Goal: Task Accomplishment & Management: Use online tool/utility

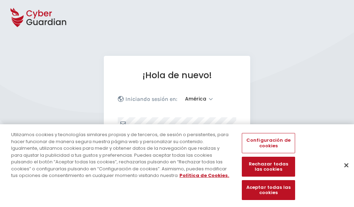
select select "América"
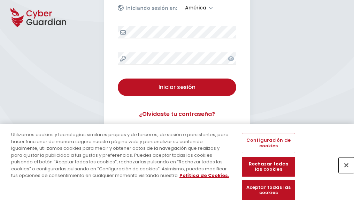
click at [343, 172] on button "Cerrar" at bounding box center [346, 164] width 15 height 15
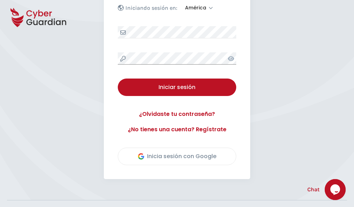
scroll to position [158, 0]
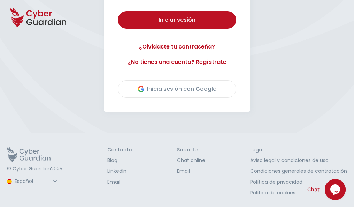
click at [118, 11] on button "Iniciar sesión" at bounding box center [177, 19] width 118 height 17
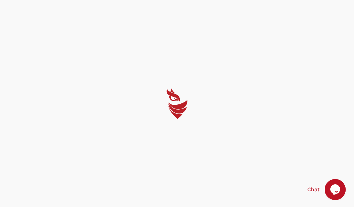
scroll to position [0, 0]
select select "English"
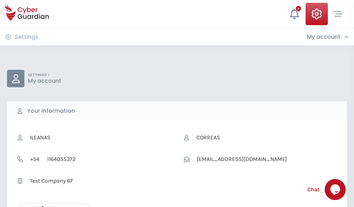
click at [41, 206] on icon "button" at bounding box center [41, 209] width 6 height 6
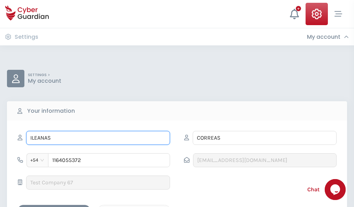
click at [98, 138] on input "ILEANAS" at bounding box center [98, 138] width 144 height 14
type input "I"
type input "Amor"
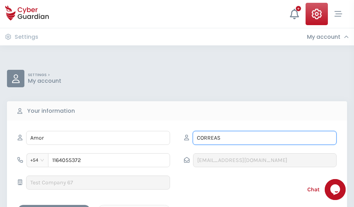
click at [264, 138] on input "CORREAS" at bounding box center [265, 138] width 144 height 14
type input "C"
type input "Serna"
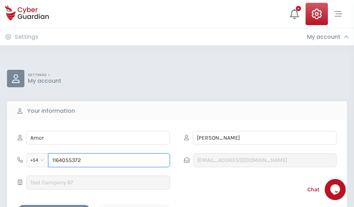
click at [109, 160] on input "1164055372" at bounding box center [109, 160] width 122 height 14
type input "1"
type input "4945956859"
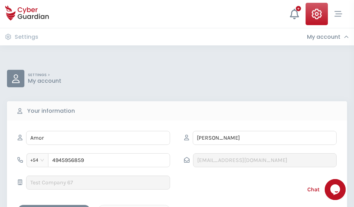
click at [134, 206] on div "Cancel" at bounding box center [134, 210] width 62 height 9
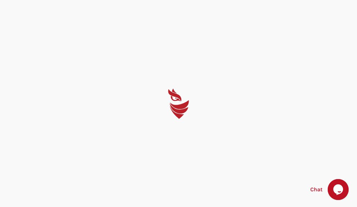
select select "English"
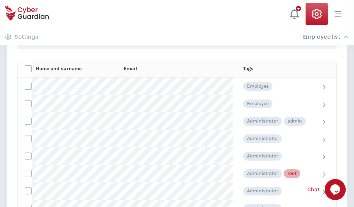
scroll to position [350, 0]
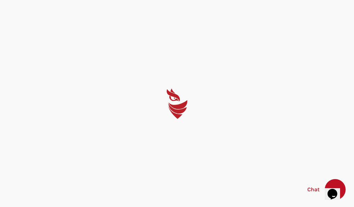
select select "English"
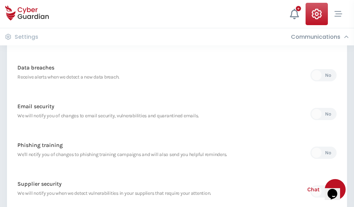
scroll to position [367, 0]
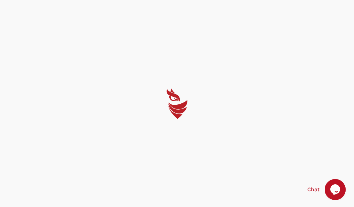
select select "English"
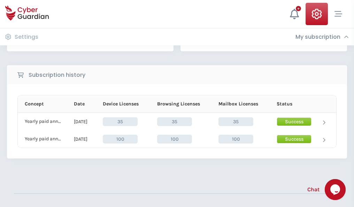
scroll to position [194, 0]
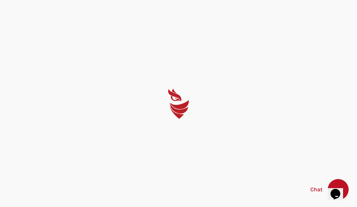
select select "English"
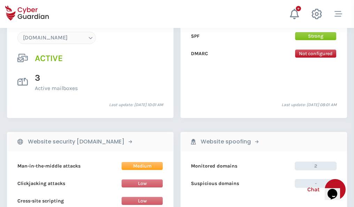
scroll to position [742, 0]
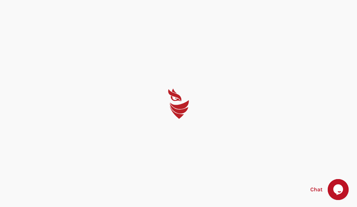
select select "English"
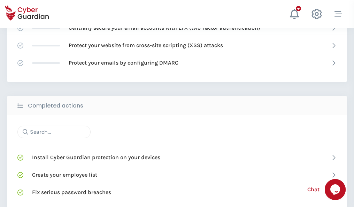
scroll to position [464, 0]
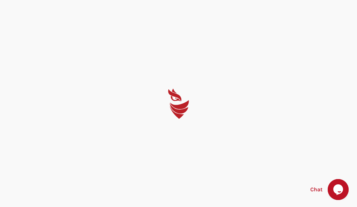
select select "English"
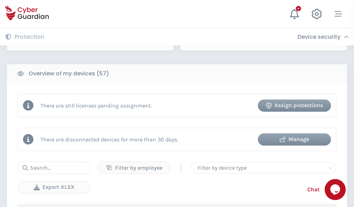
scroll to position [675, 0]
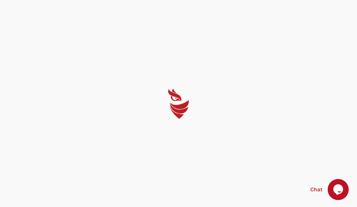
select select "English"
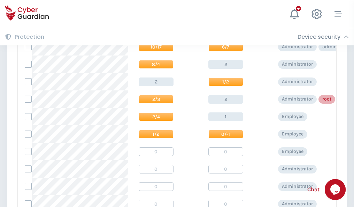
scroll to position [351, 0]
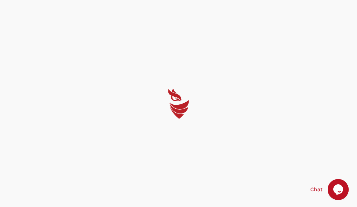
select select "English"
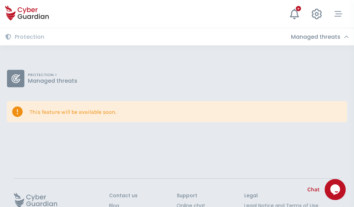
scroll to position [45, 0]
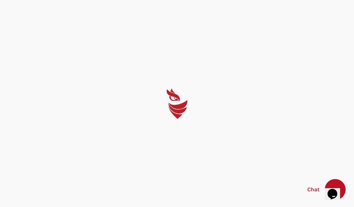
select select "English"
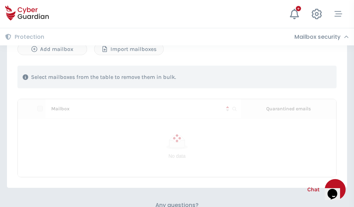
scroll to position [298, 0]
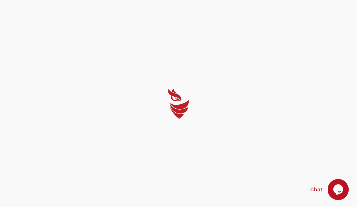
select select "English"
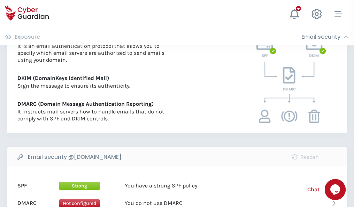
scroll to position [376, 0]
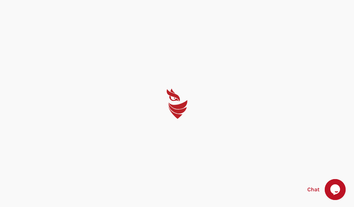
select select "English"
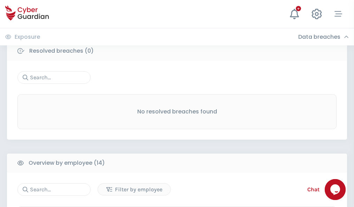
scroll to position [629, 0]
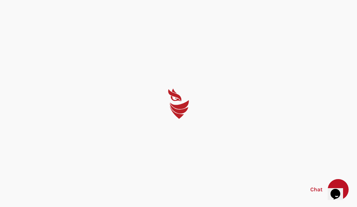
select select "English"
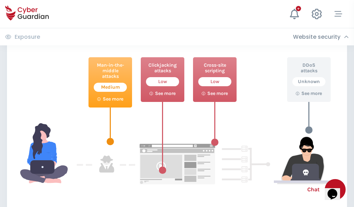
scroll to position [379, 0]
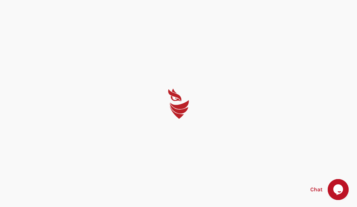
select select "English"
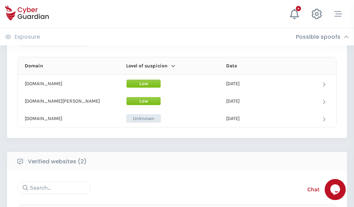
scroll to position [418, 0]
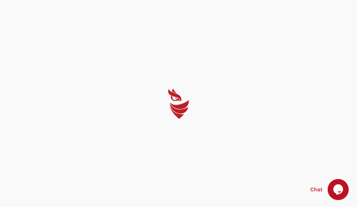
select select "English"
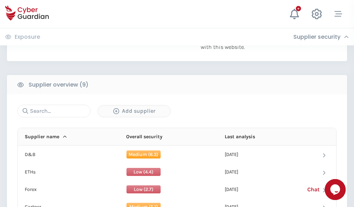
scroll to position [486, 0]
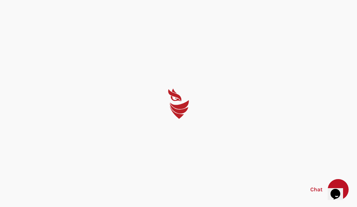
select select "English"
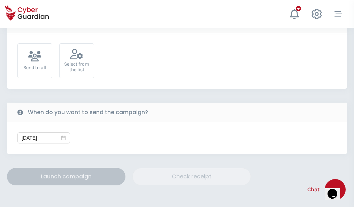
scroll to position [255, 0]
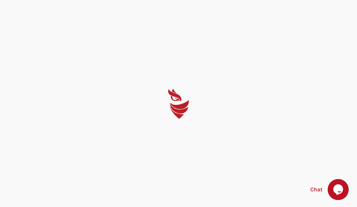
select select "English"
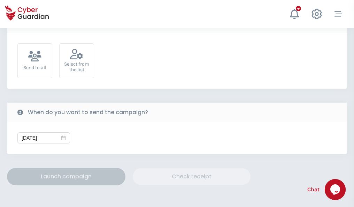
scroll to position [255, 0]
